Goal: Task Accomplishment & Management: Complete application form

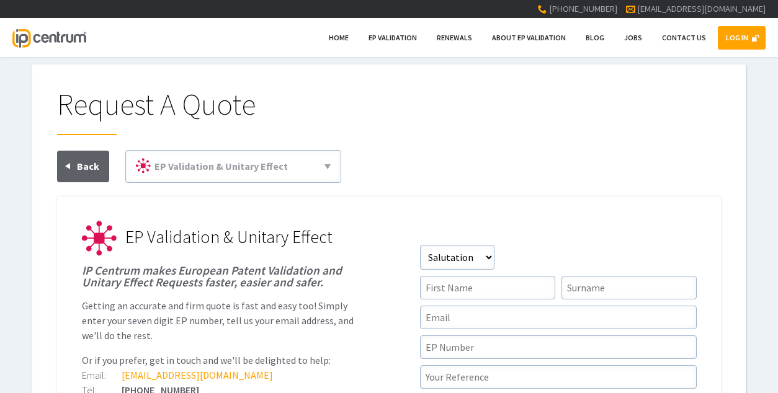
click at [724, 41] on link "LOG IN" at bounding box center [742, 38] width 48 height 24
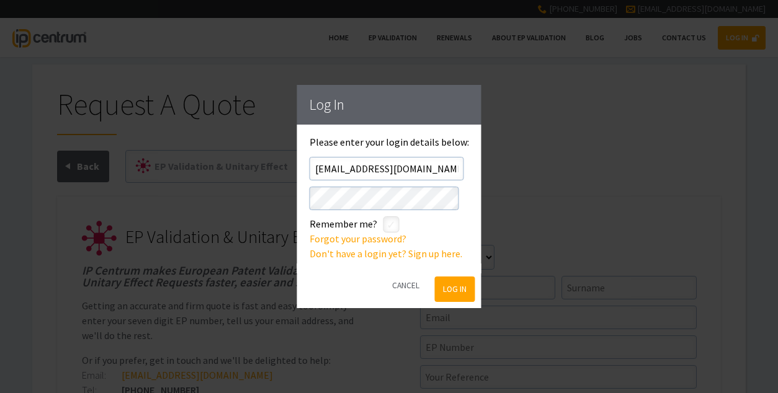
click at [466, 290] on button "Log In" at bounding box center [454, 289] width 40 height 25
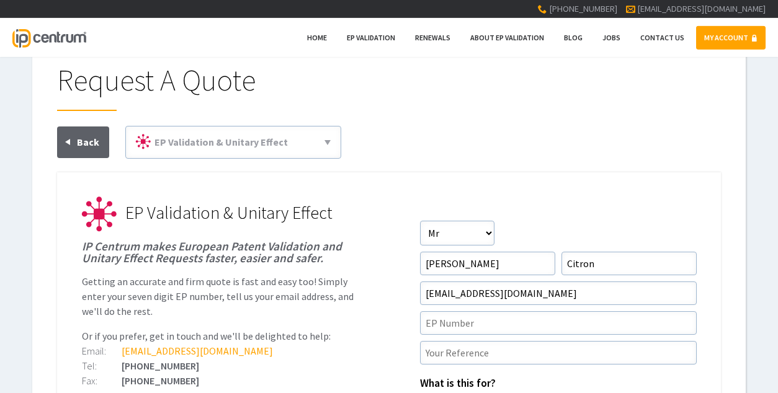
scroll to position [107, 0]
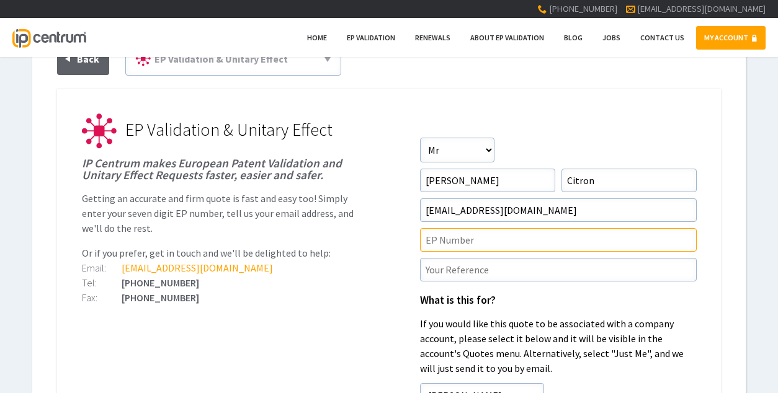
click at [500, 246] on input"] "text" at bounding box center [558, 240] width 277 height 24
paste input"] "4355974"
type input"] "4355974"
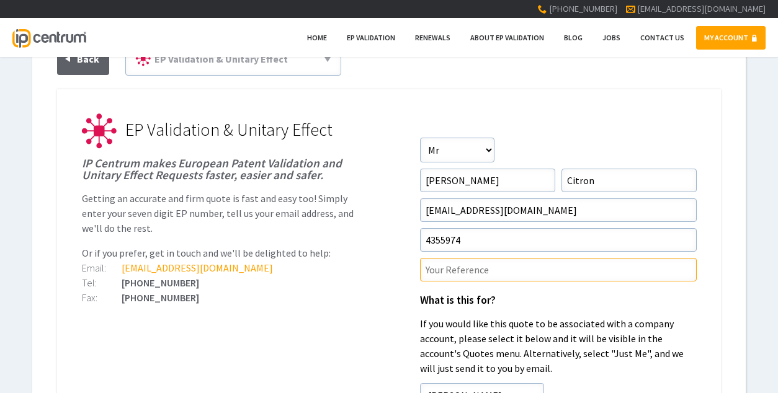
click at [484, 264] on input"] "text" at bounding box center [558, 270] width 277 height 24
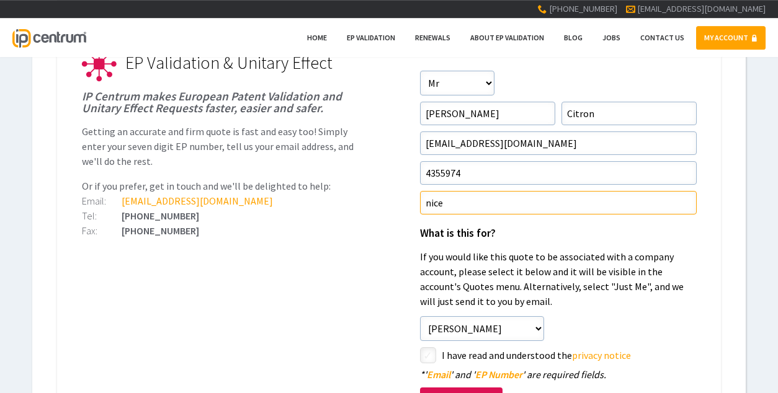
scroll to position [323, 0]
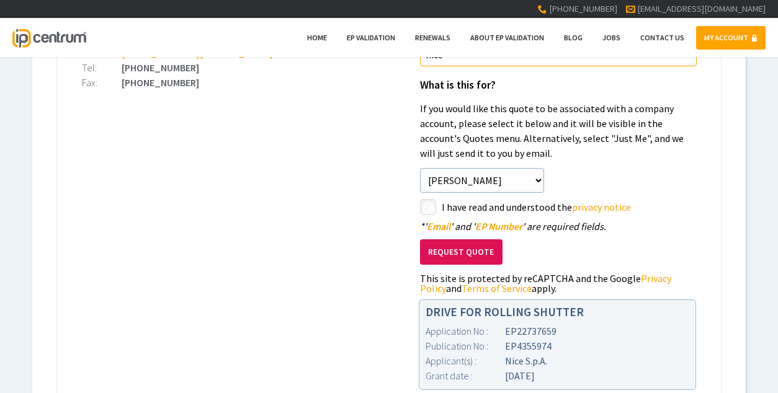
type input"] "nice"
click at [430, 203] on input"] "checkbox" at bounding box center [429, 208] width 15 height 15
checkbox input"] "true"
click at [450, 260] on button "Request Quote" at bounding box center [461, 251] width 82 height 25
